Goal: Transaction & Acquisition: Purchase product/service

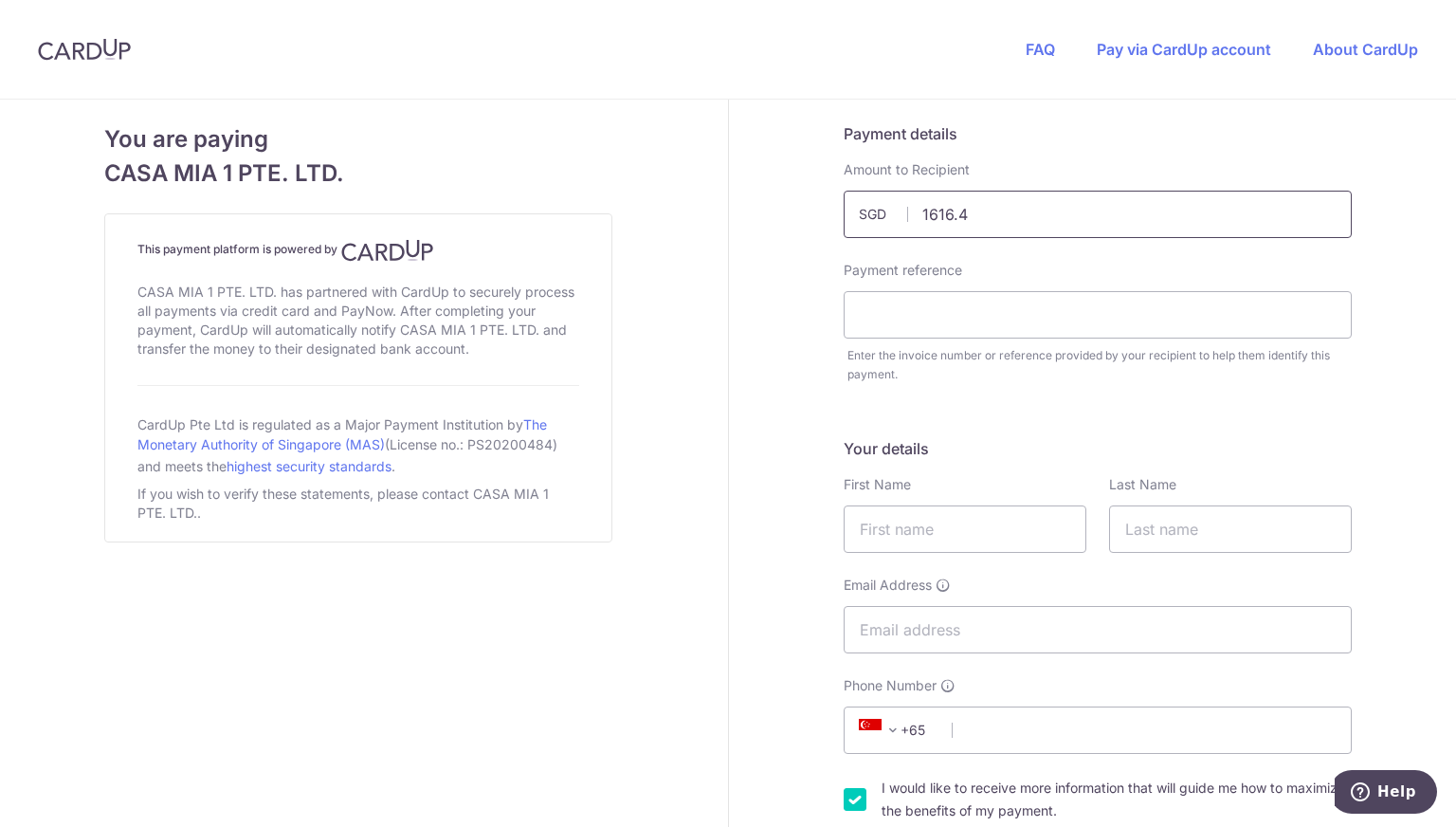
type input "1616.43"
click at [1004, 175] on div "Amount to Recipient 1616.43 SGD" at bounding box center [1097, 199] width 508 height 78
click at [910, 302] on input "text" at bounding box center [1097, 314] width 508 height 48
type input "Rent"
click at [883, 549] on input "text" at bounding box center [965, 529] width 243 height 48
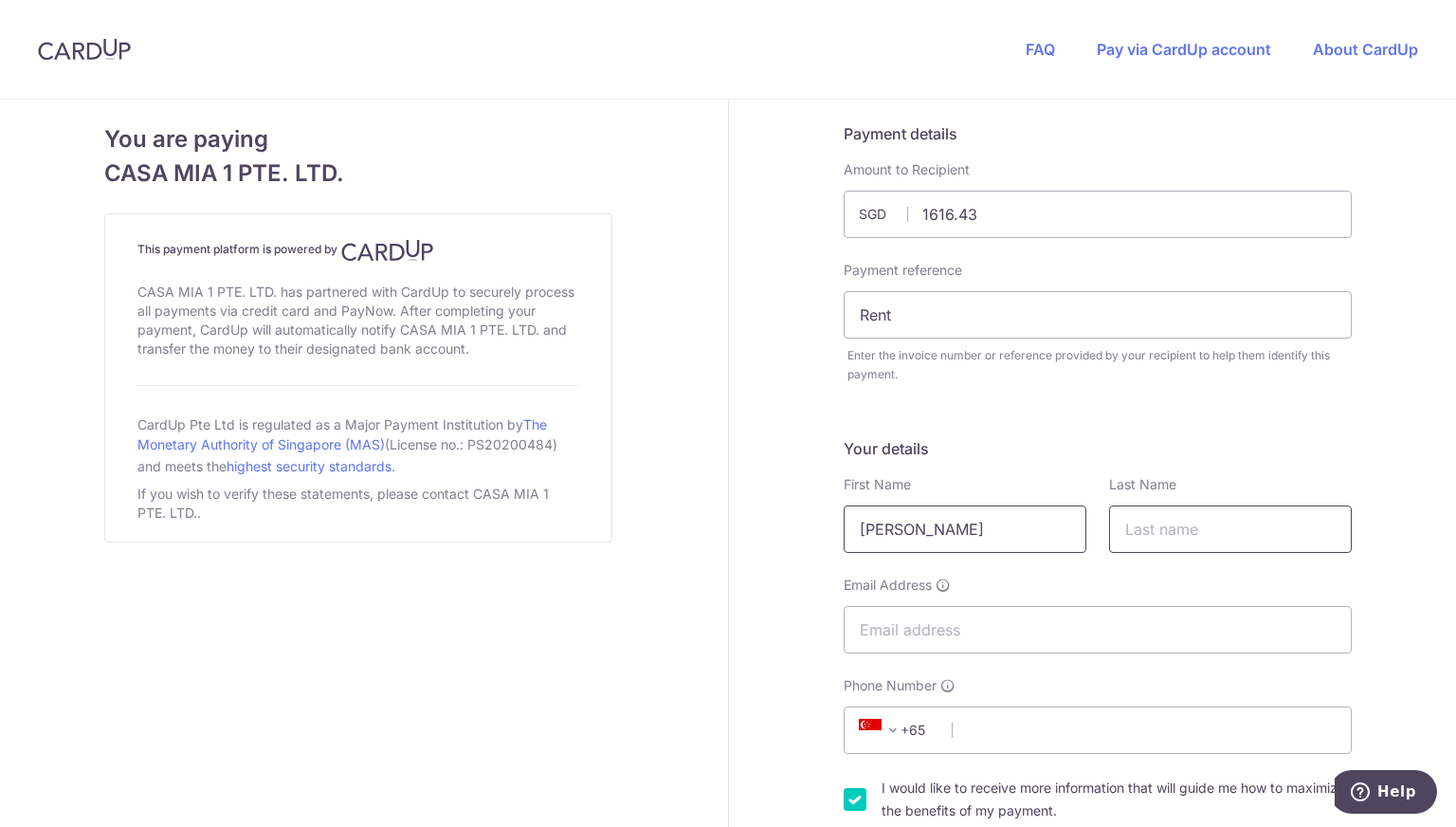
type input "[PERSON_NAME]"
click at [1194, 521] on input "text" at bounding box center [1230, 529] width 243 height 48
type input "d"
type input "[PERSON_NAME]"
click at [961, 619] on input "Email Address" at bounding box center [1097, 629] width 508 height 48
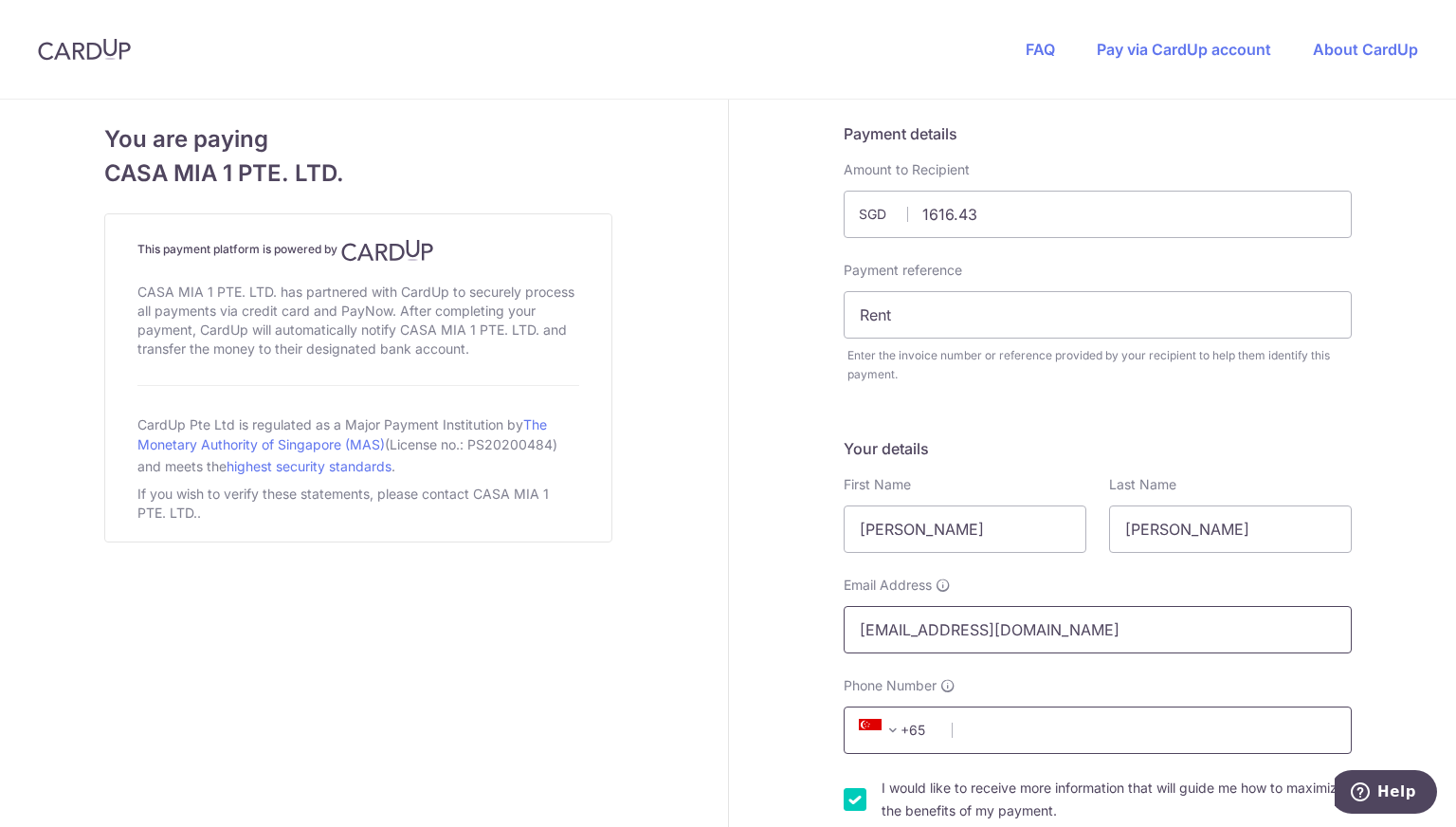
type input "[EMAIL_ADDRESS][DOMAIN_NAME]"
click at [991, 744] on input "Phone Number" at bounding box center [1097, 730] width 508 height 48
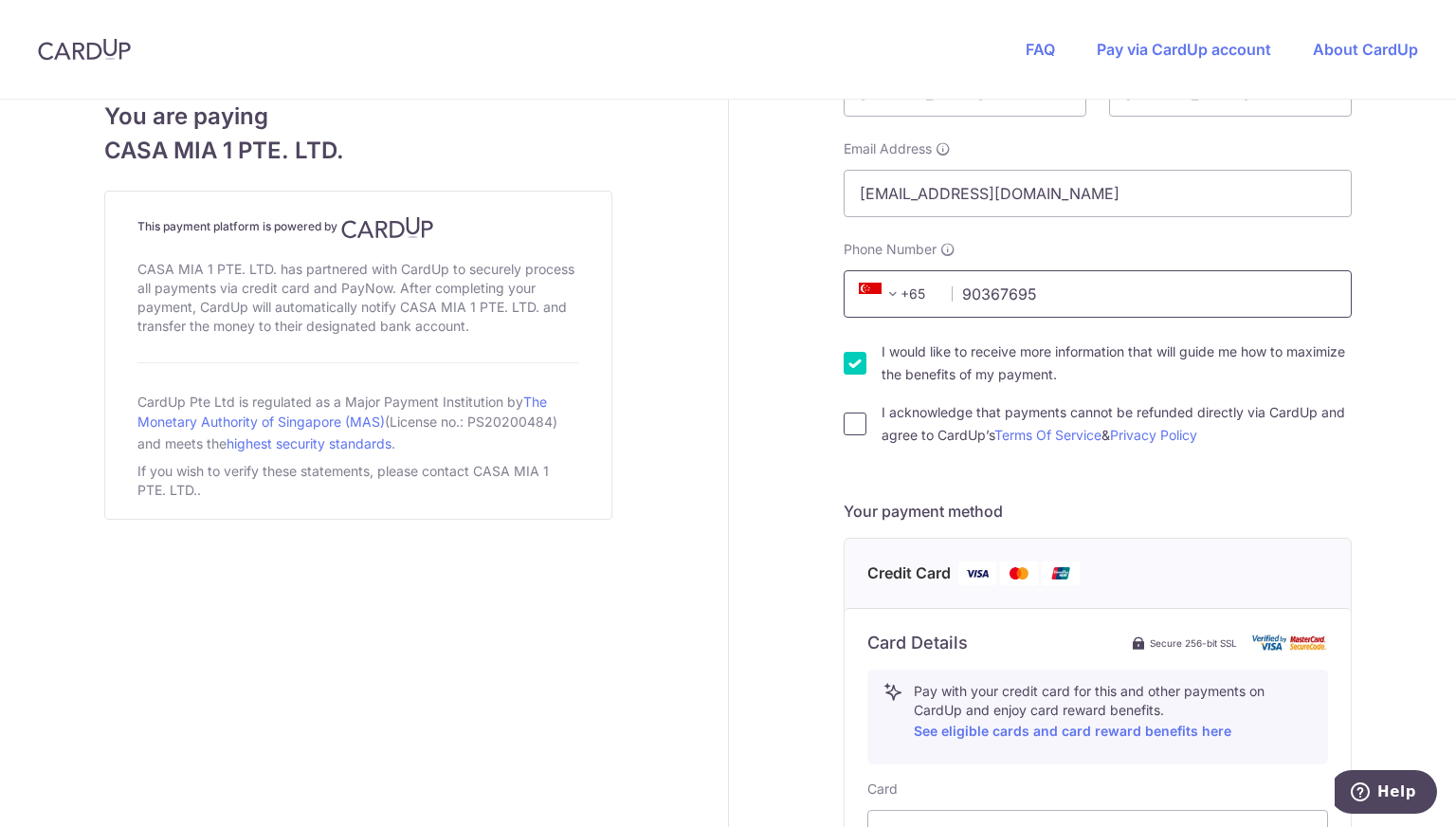
type input "90367695"
click at [843, 415] on input "I acknowledge that payments cannot be refunded directly via CardUp and agree to…" at bounding box center [854, 423] width 22 height 22
checkbox input "true"
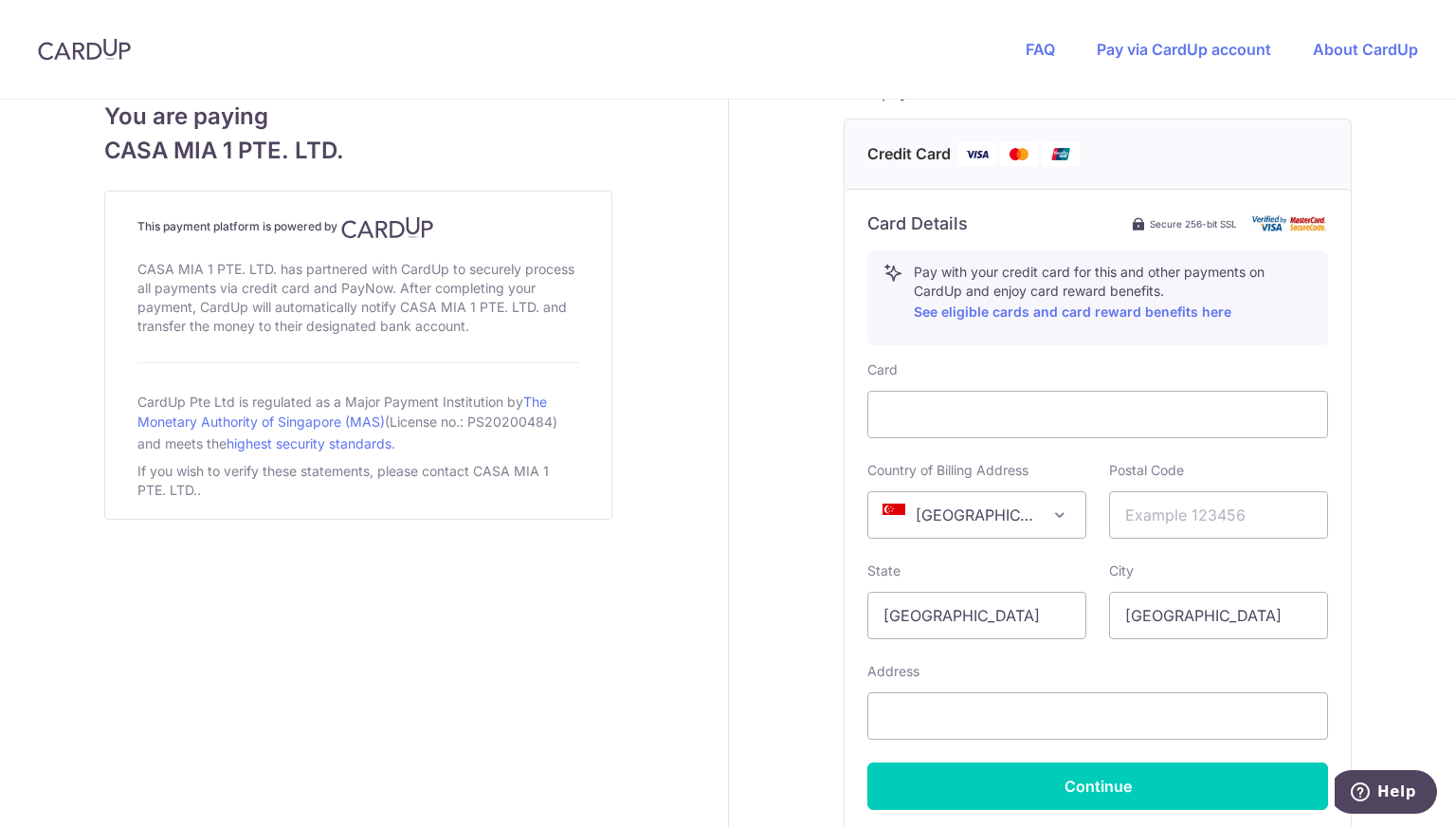
scroll to position [859, 0]
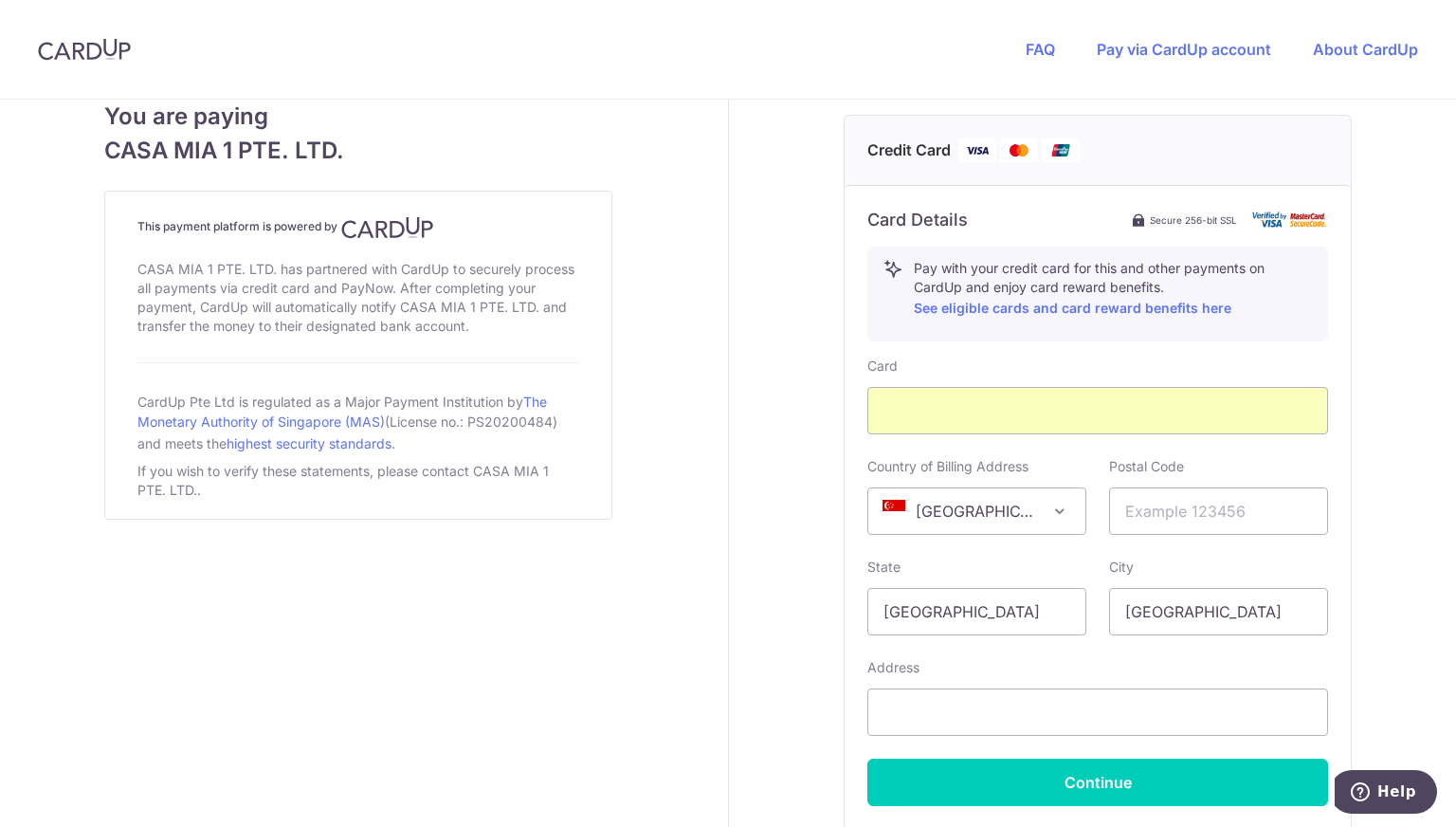
click at [1019, 495] on span "[GEOGRAPHIC_DATA]" at bounding box center [977, 511] width 217 height 46
select select "IN"
click at [1160, 514] on input "text" at bounding box center [1218, 511] width 219 height 48
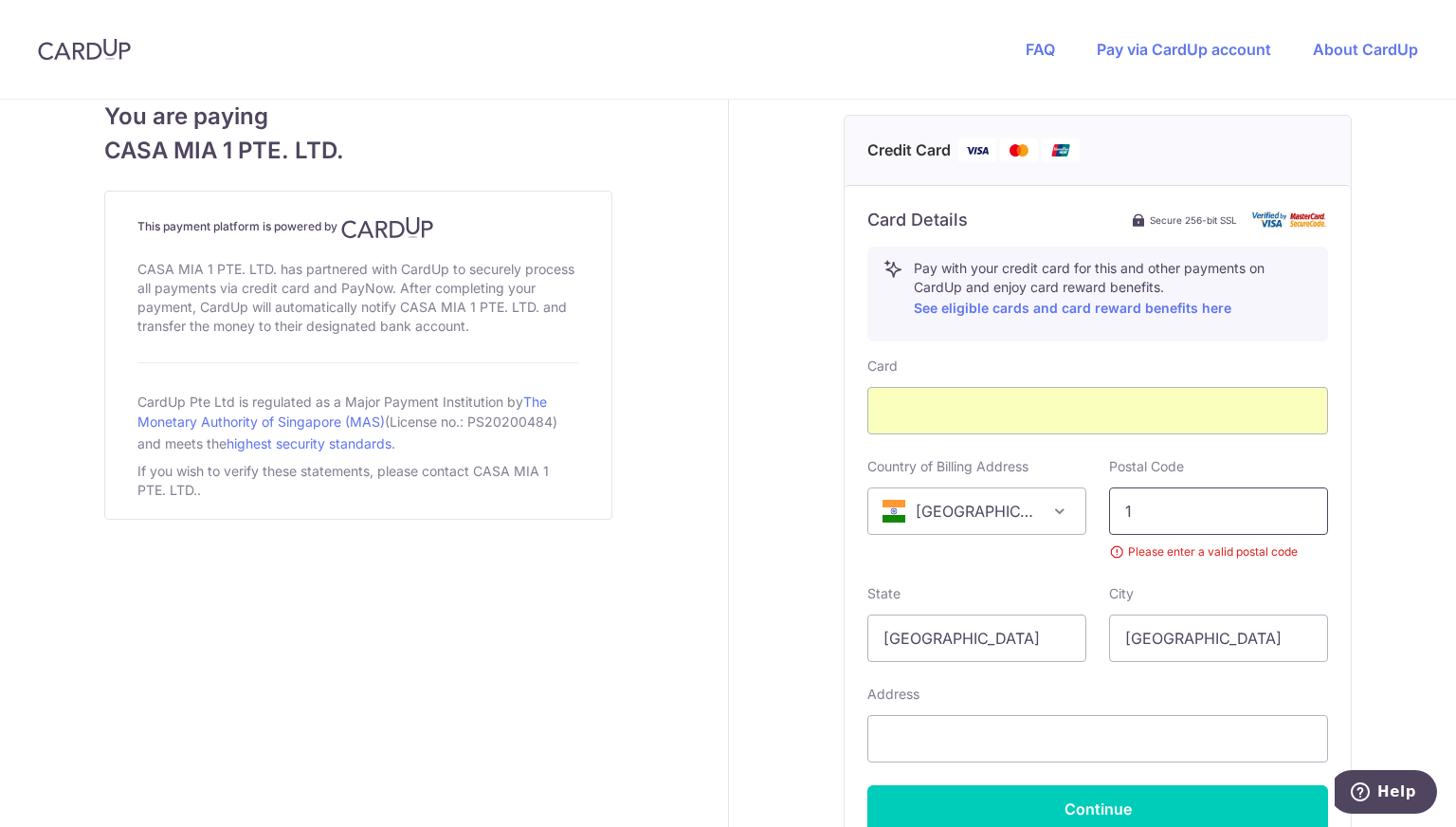
type input "110077"
select select "SG"
type input "[STREET_ADDRESS][PERSON_NAME]"
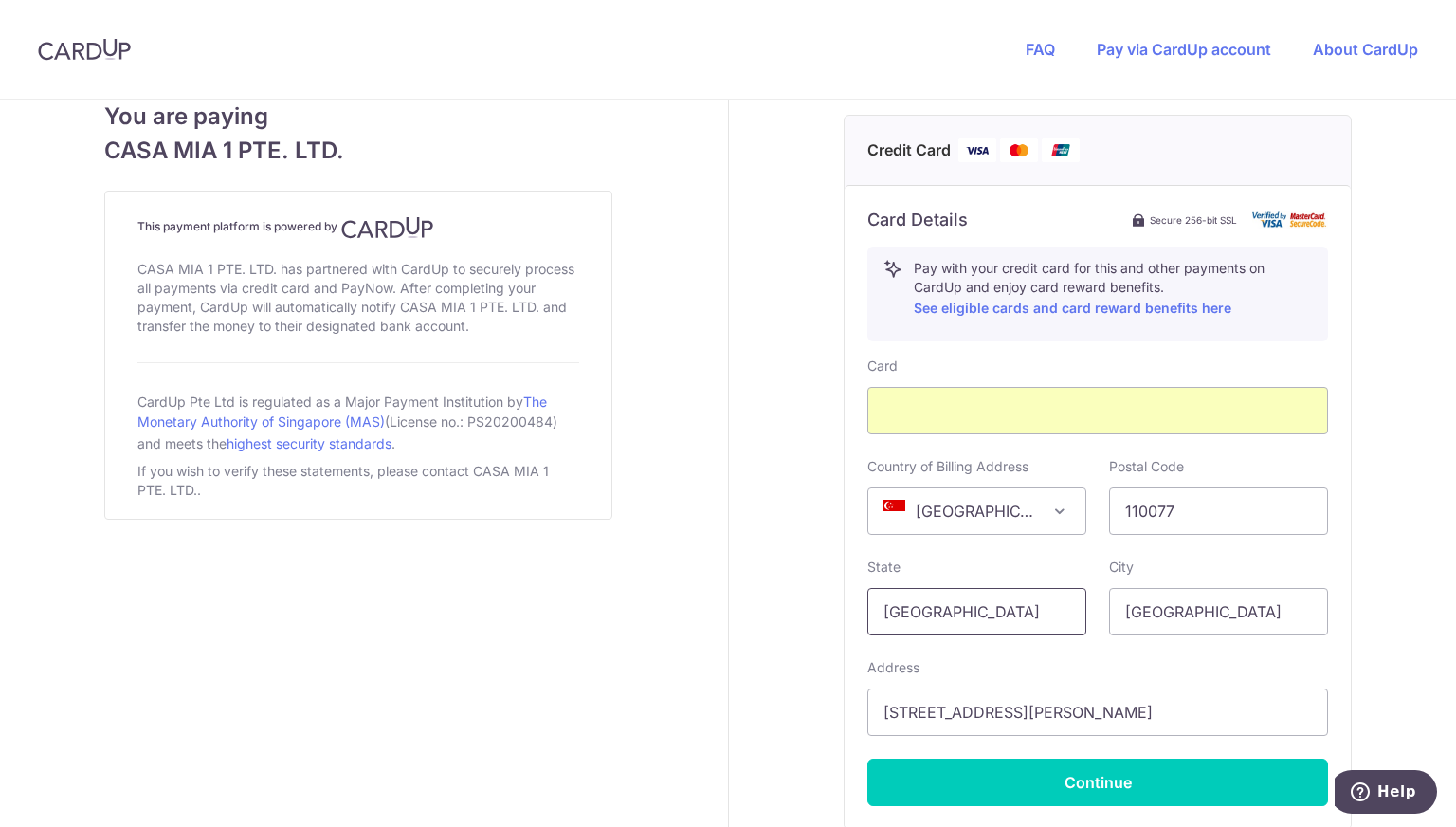
drag, startPoint x: 1019, startPoint y: 597, endPoint x: 773, endPoint y: 666, distance: 255.5
click at [773, 666] on div "Payment details Amount to Recipient 1616.43 SGD Payment reference Rent Enter th…" at bounding box center [1099, 115] width 739 height 1750
type input "[GEOGRAPHIC_DATA]"
drag, startPoint x: 1242, startPoint y: 621, endPoint x: 789, endPoint y: 562, distance: 456.8
click at [789, 562] on div "Payment details Amount to Recipient 1616.43 SGD Payment reference Rent Enter th…" at bounding box center [1099, 115] width 739 height 1750
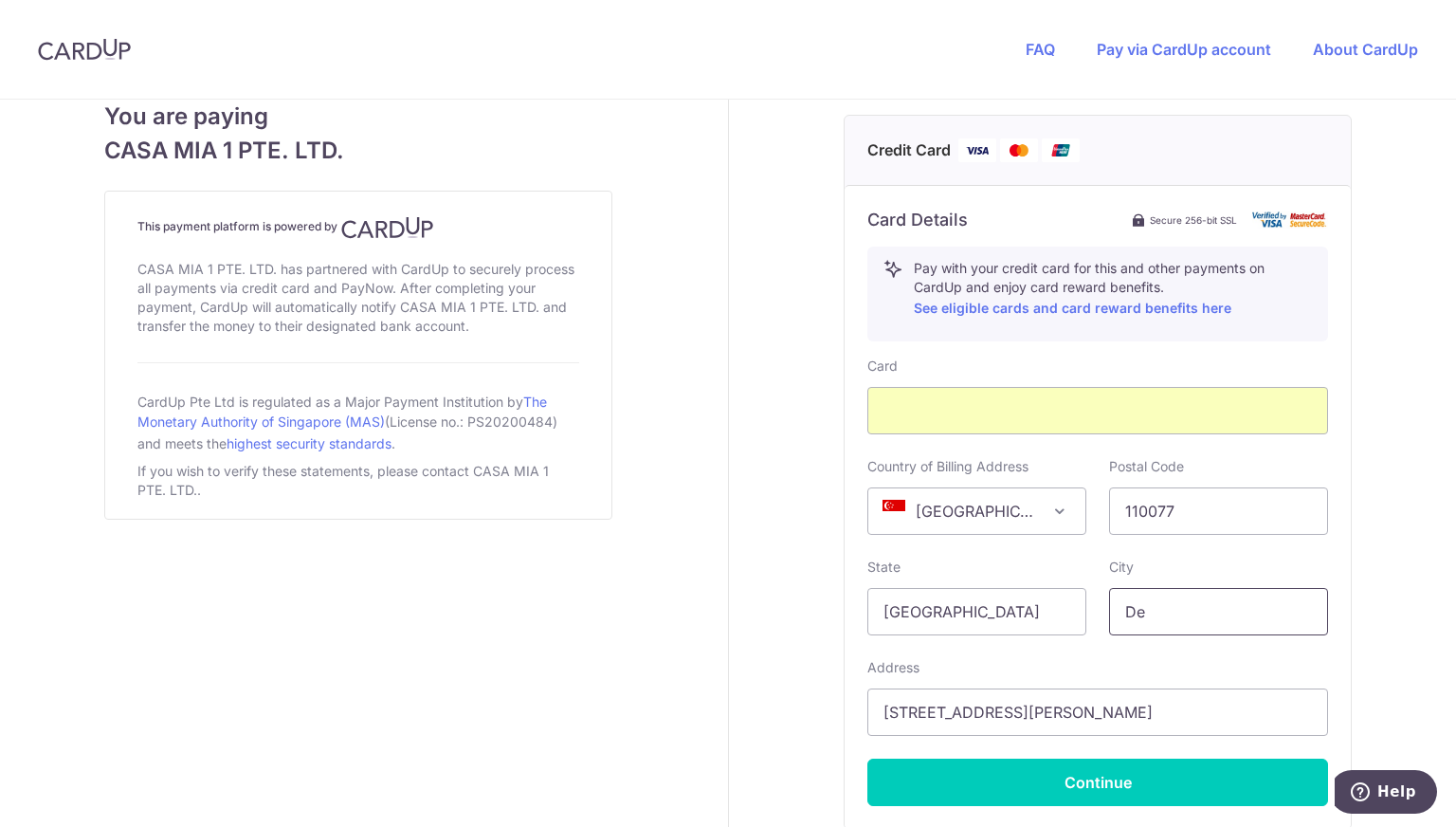
type input "[GEOGRAPHIC_DATA]"
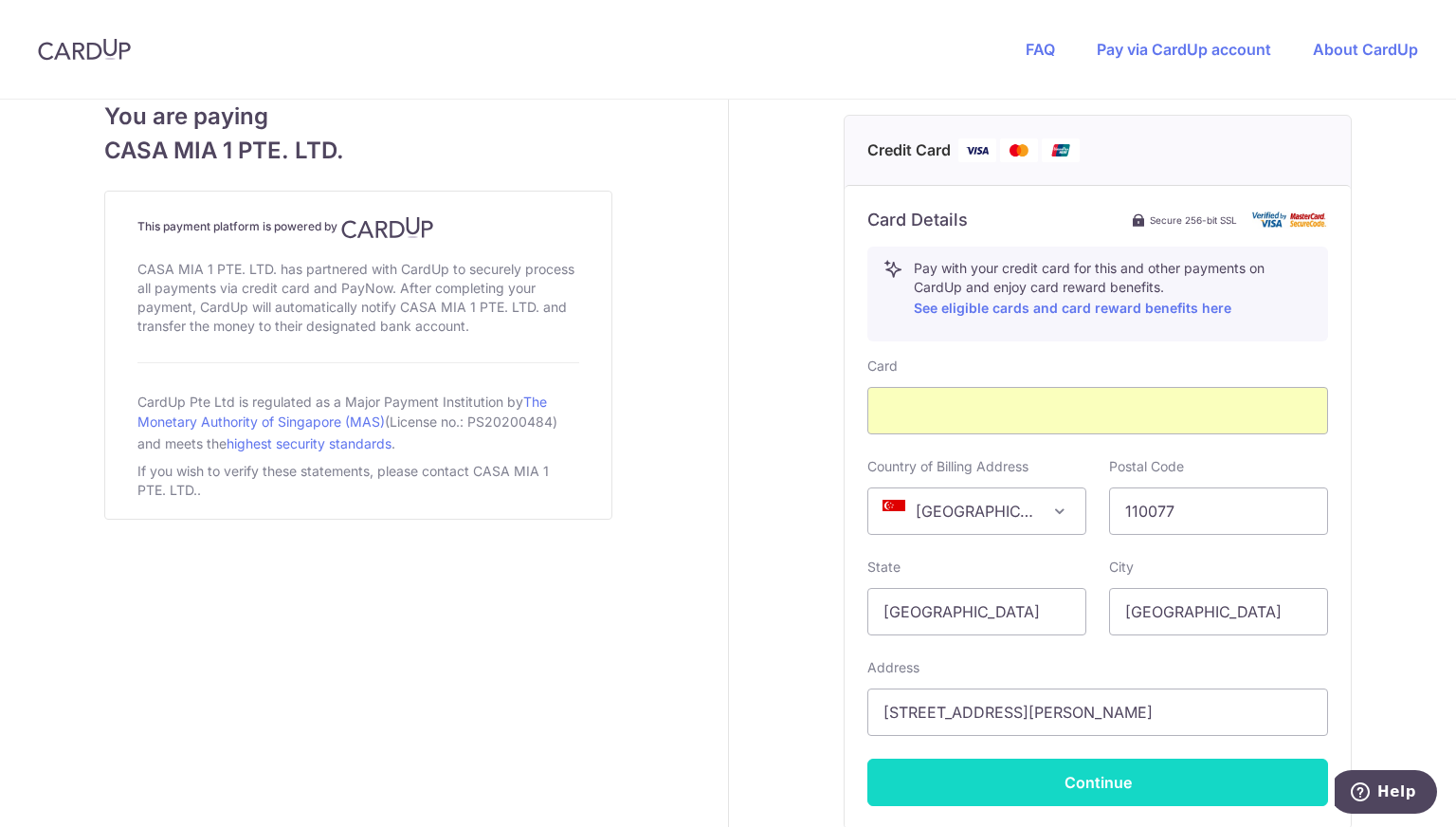
click at [1054, 779] on button "Continue" at bounding box center [1098, 782] width 461 height 48
type input "**** 9695"
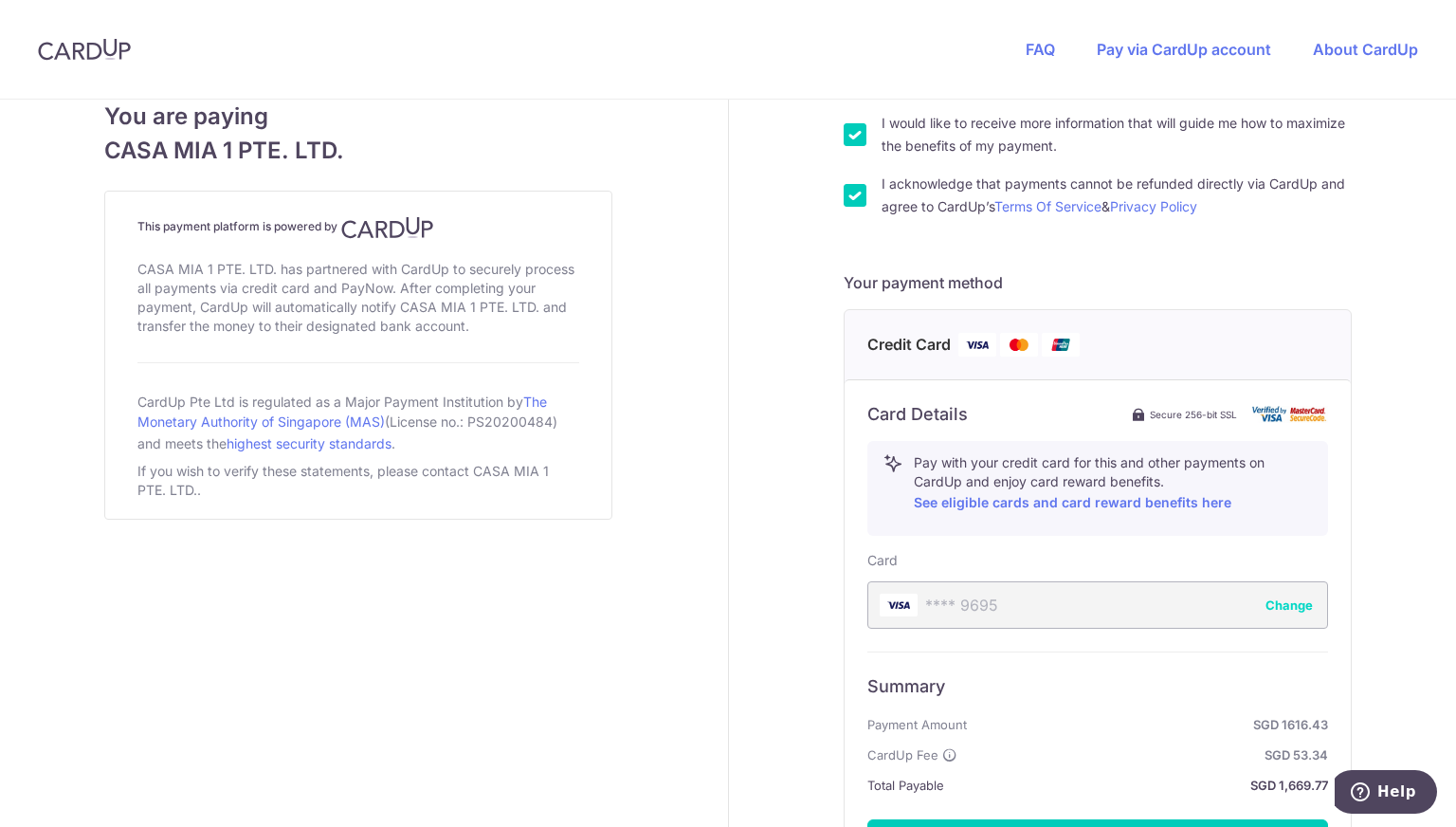
scroll to position [887, 0]
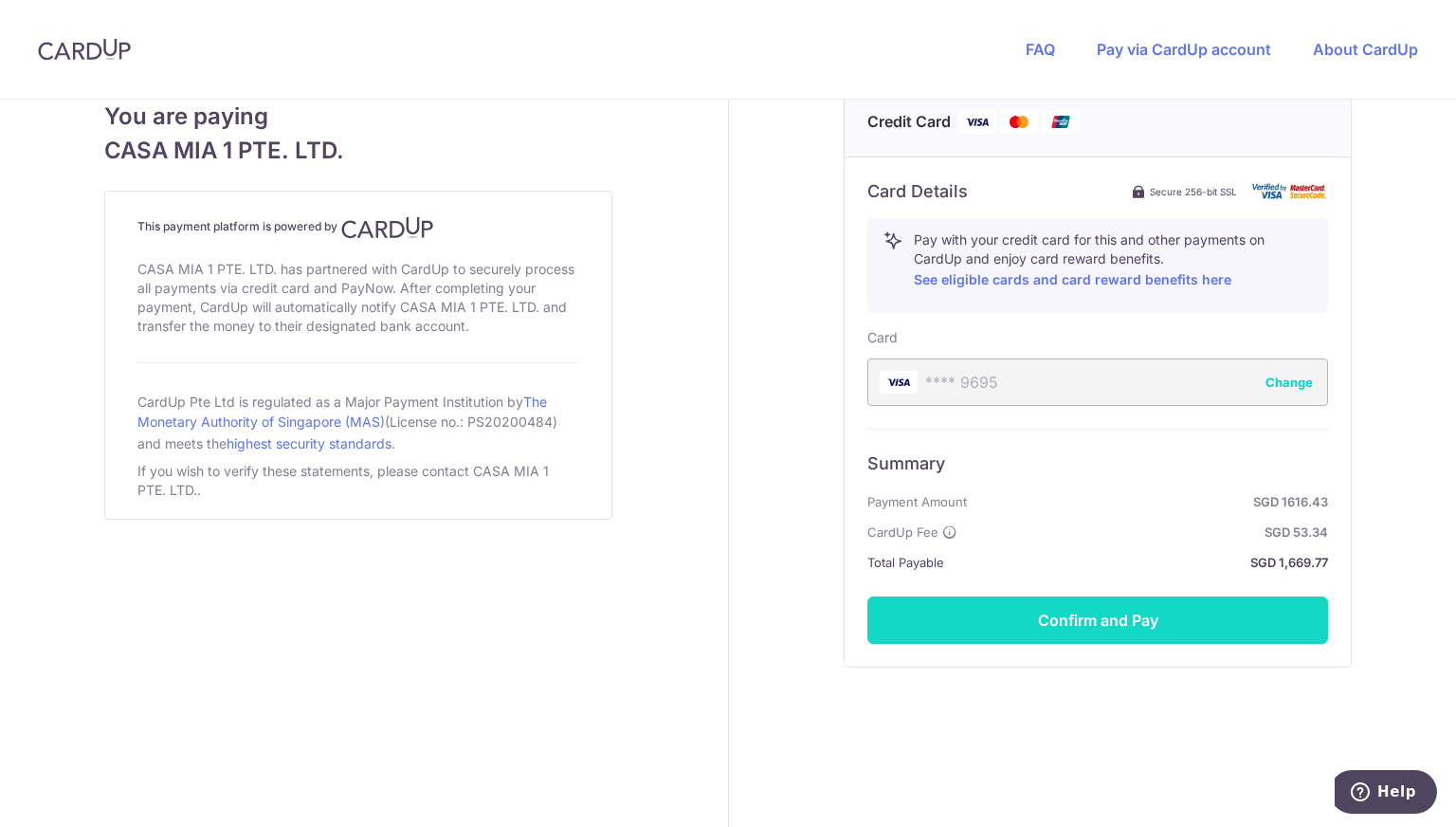
click at [1045, 636] on button "Confirm and Pay" at bounding box center [1098, 620] width 461 height 48
